Goal: Task Accomplishment & Management: Use online tool/utility

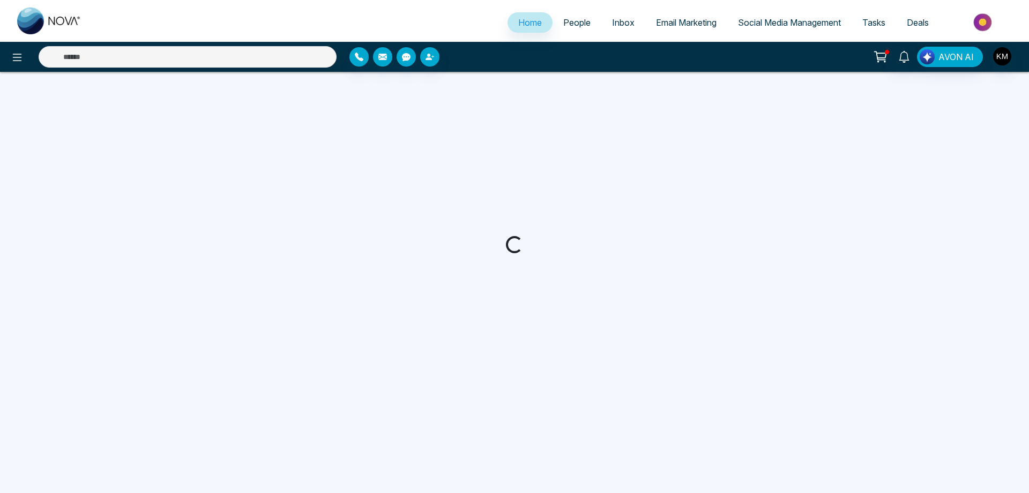
select select "*"
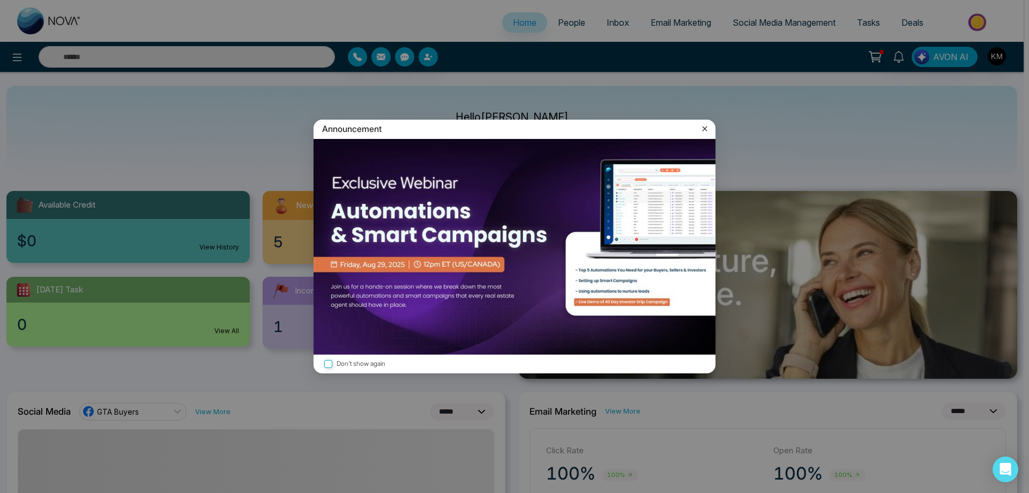
click at [708, 130] on icon at bounding box center [704, 128] width 11 height 11
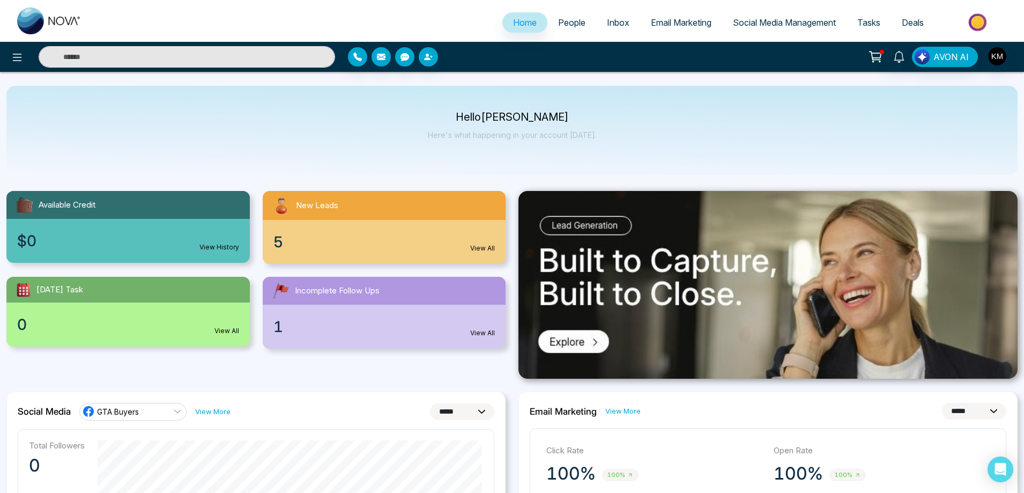
click at [679, 24] on span "Email Marketing" at bounding box center [681, 22] width 61 height 11
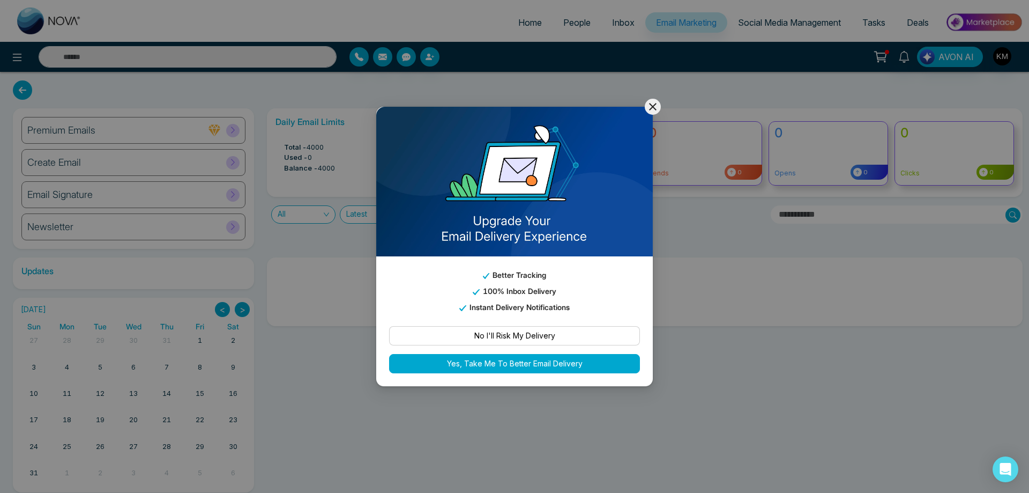
click at [653, 108] on icon at bounding box center [652, 106] width 13 height 13
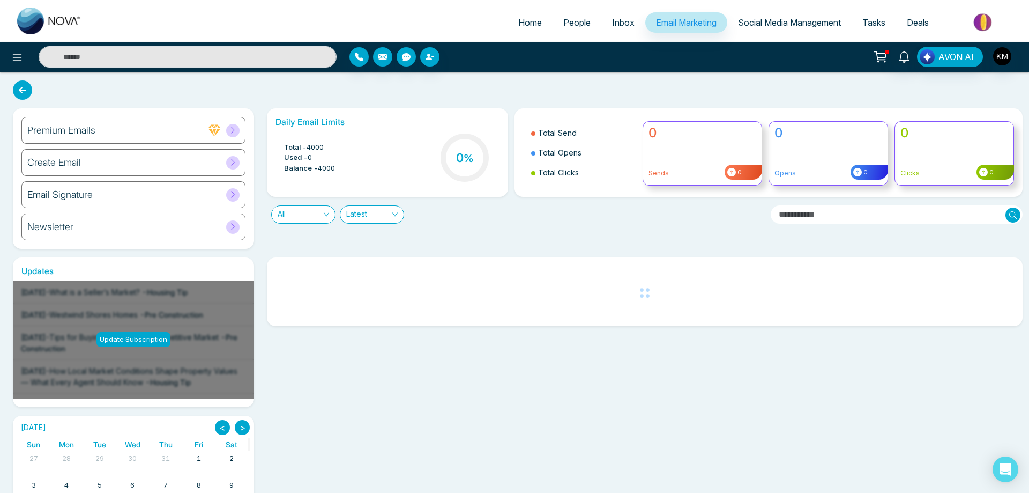
click at [119, 163] on div "Create Email" at bounding box center [133, 162] width 224 height 27
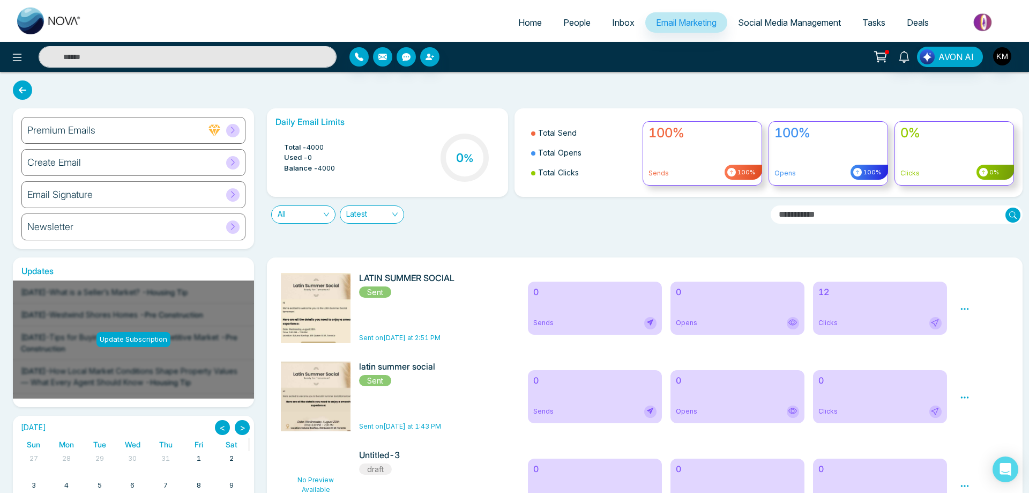
click at [215, 166] on div "Choose a selection below to start From Scratch My Templates Fully Designed Temp…" at bounding box center [514, 246] width 1029 height 493
click at [165, 161] on div "Create Email" at bounding box center [132, 162] width 223 height 27
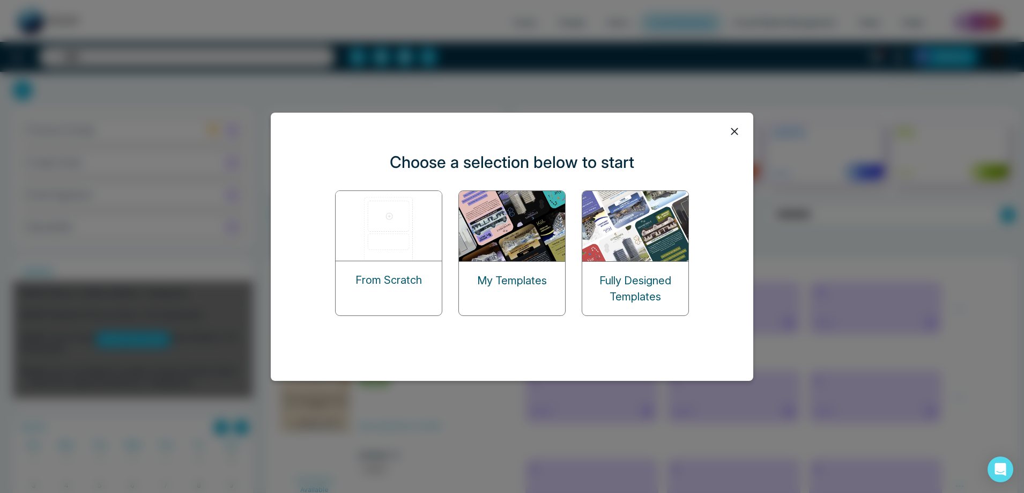
click at [494, 231] on img at bounding box center [512, 226] width 107 height 70
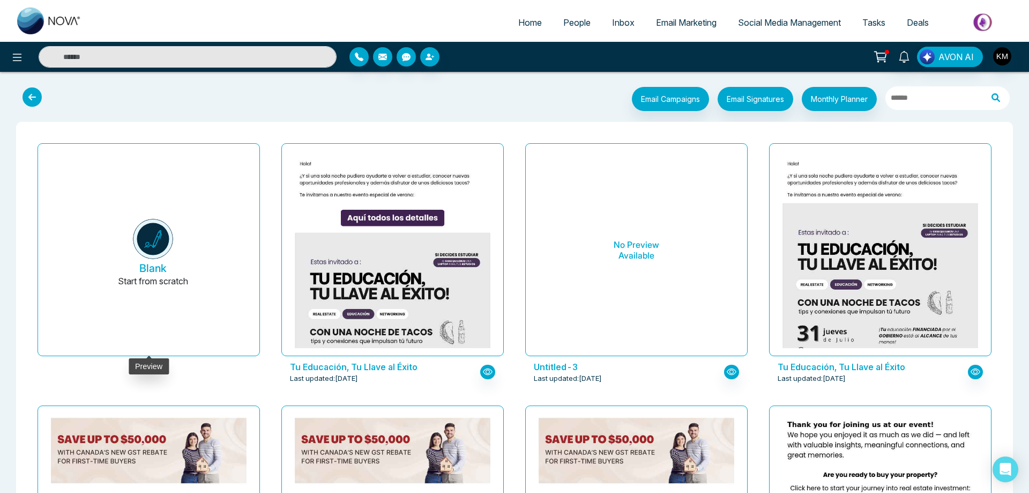
click at [124, 251] on button "Blank Start from scratch" at bounding box center [153, 253] width 196 height 203
